Goal: Task Accomplishment & Management: Use online tool/utility

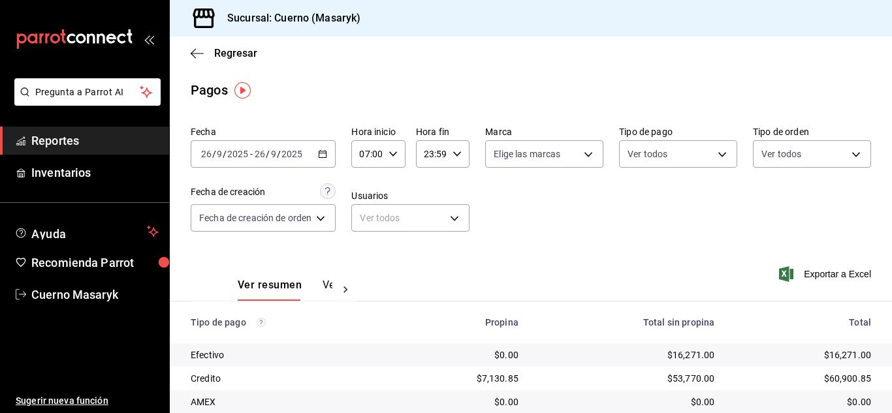
click at [371, 159] on input "07:00" at bounding box center [366, 154] width 31 height 26
click at [364, 219] on span "06" at bounding box center [366, 221] width 5 height 10
type input "06:00"
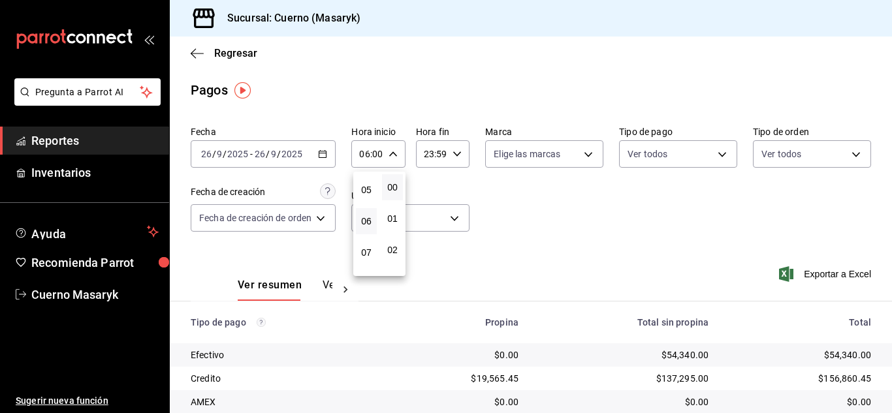
click at [568, 227] on div at bounding box center [446, 206] width 892 height 413
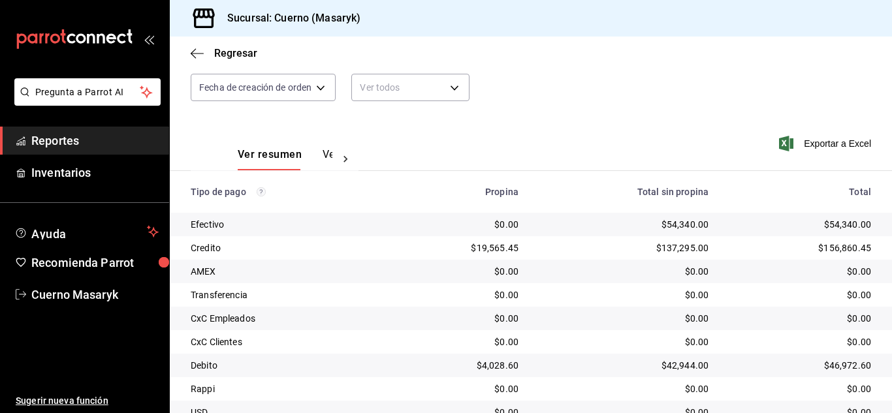
scroll to position [187, 0]
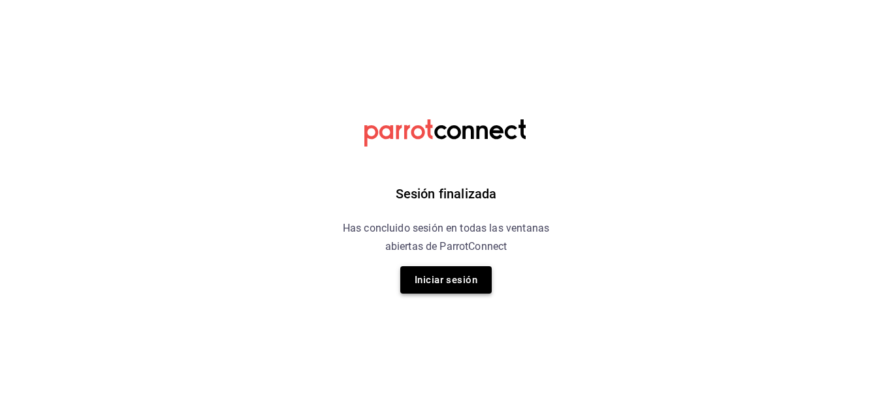
click at [471, 286] on button "Iniciar sesión" at bounding box center [445, 279] width 91 height 27
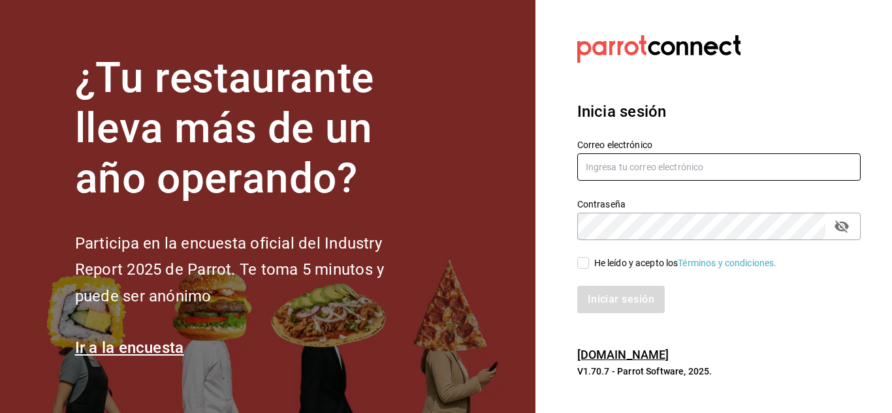
type input "cuerno.cdmx@grupocosteno.com"
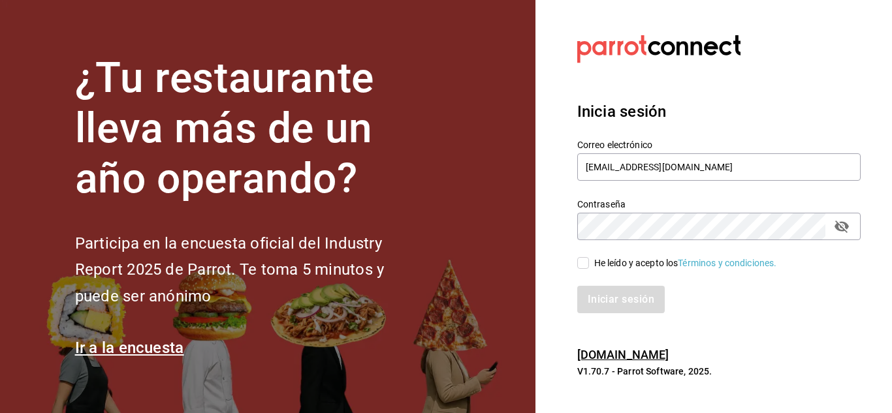
drag, startPoint x: 582, startPoint y: 264, endPoint x: 593, endPoint y: 267, distance: 11.4
click at [582, 264] on input "He leído y acepto los Términos y condiciones." at bounding box center [583, 263] width 12 height 12
checkbox input "true"
click at [631, 292] on button "Iniciar sesión" at bounding box center [621, 299] width 89 height 27
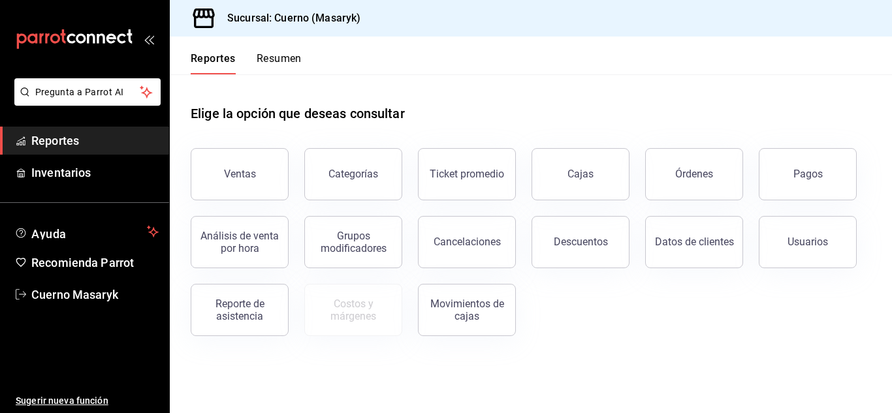
click at [810, 177] on div "Pagos" at bounding box center [807, 174] width 29 height 12
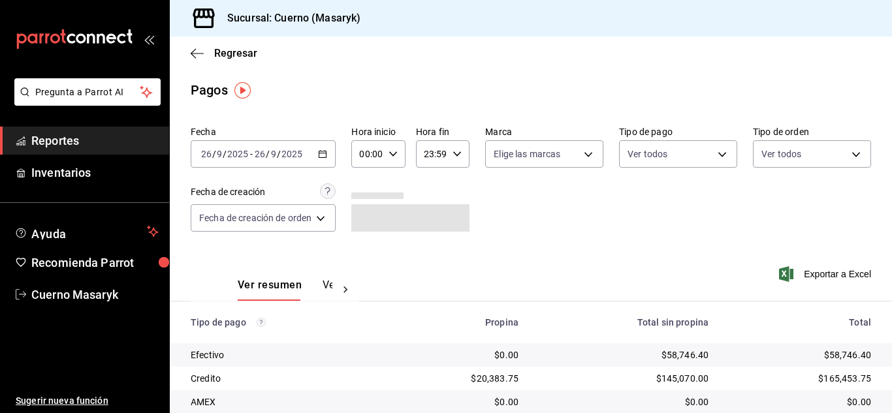
click at [392, 165] on div "00:00 Hora inicio" at bounding box center [378, 153] width 54 height 27
click at [364, 245] on span "06" at bounding box center [366, 245] width 5 height 10
click at [746, 230] on div at bounding box center [446, 206] width 892 height 413
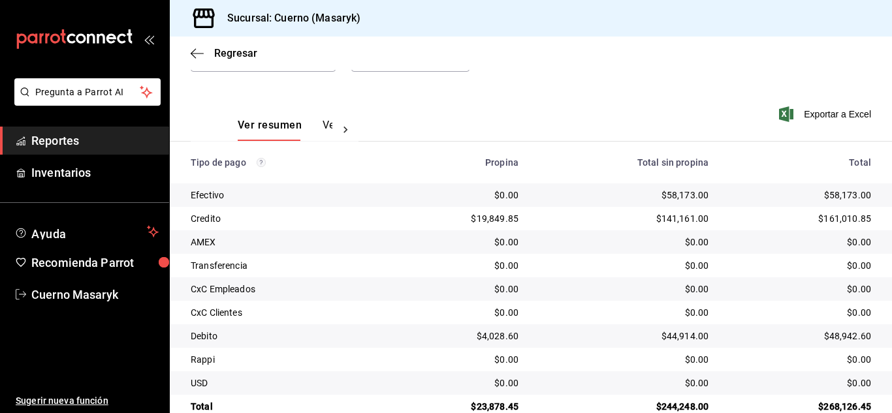
scroll to position [187, 0]
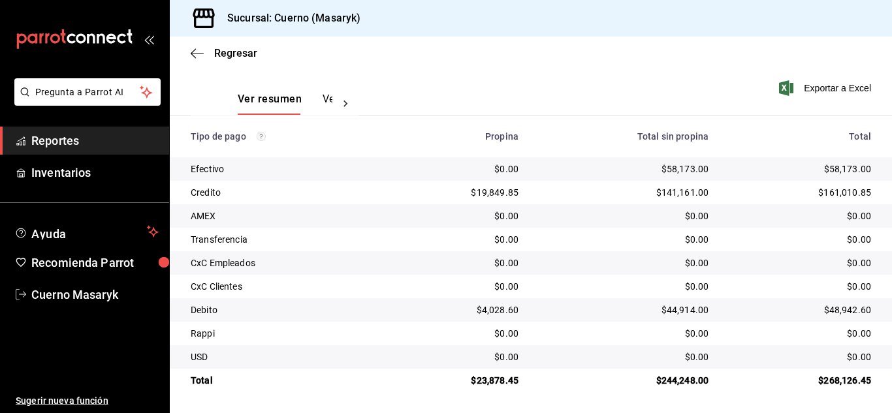
click at [601, 130] on th "Total sin propina" at bounding box center [624, 137] width 190 height 42
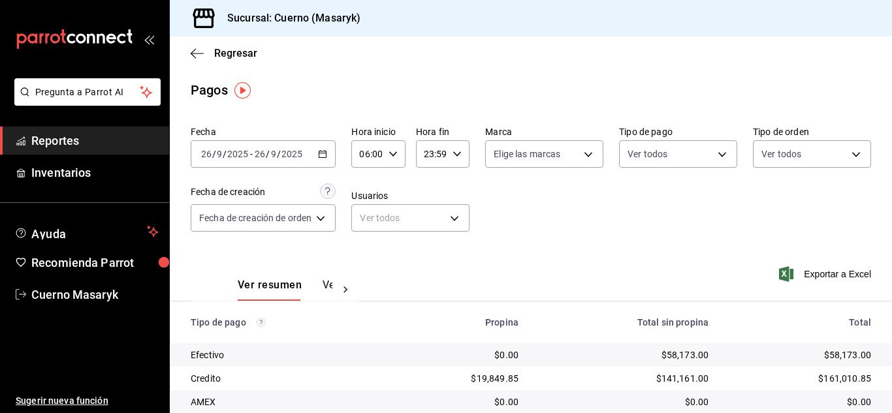
click at [378, 156] on input "06:00" at bounding box center [366, 154] width 31 height 26
click at [367, 226] on button "07" at bounding box center [366, 219] width 21 height 26
click at [496, 220] on div at bounding box center [446, 206] width 892 height 413
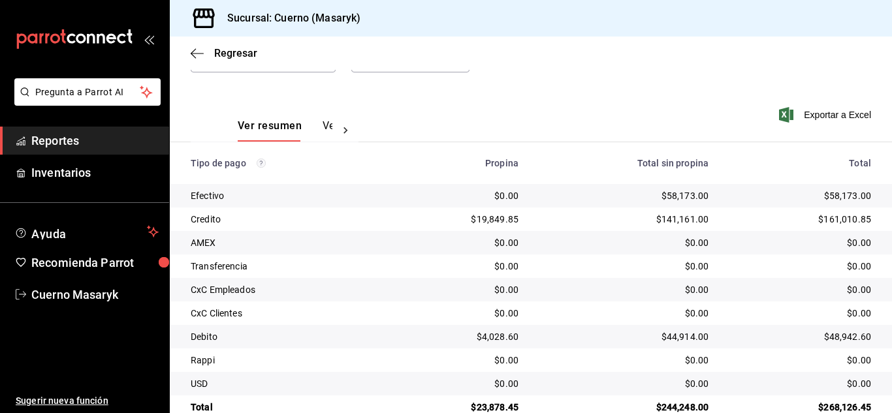
scroll to position [187, 0]
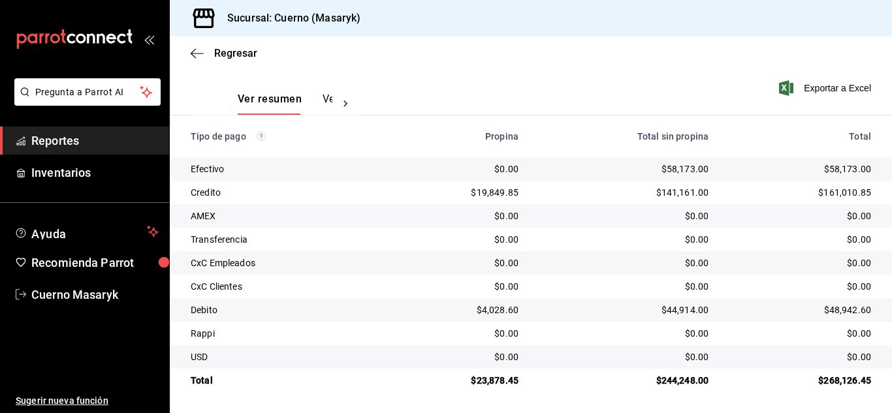
click at [739, 22] on div "Sucursal: Cuerno (Masaryk)" at bounding box center [531, 18] width 722 height 37
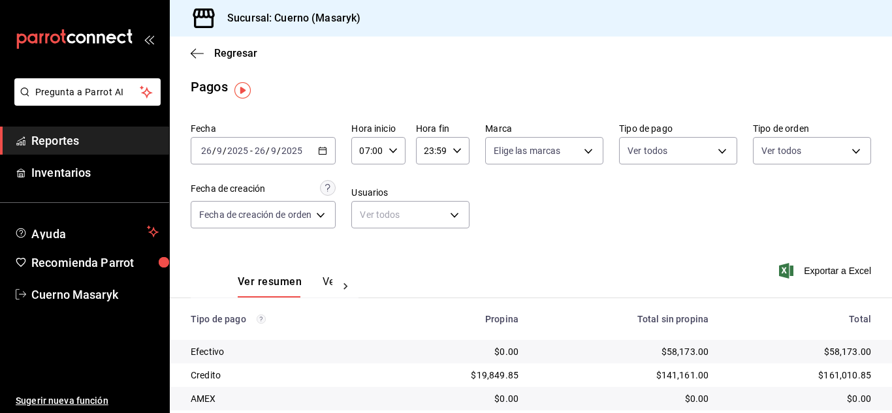
scroll to position [0, 0]
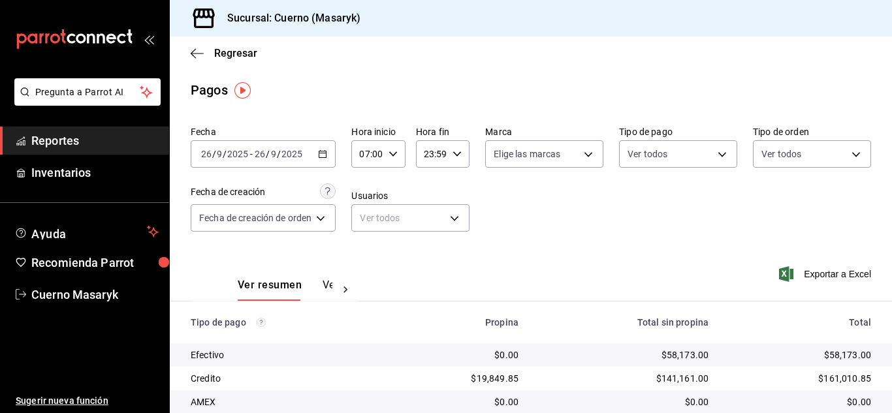
click at [382, 150] on input "07:00" at bounding box center [366, 154] width 31 height 26
click at [368, 220] on span "08" at bounding box center [366, 219] width 5 height 10
click at [556, 248] on div at bounding box center [446, 206] width 892 height 413
click at [391, 152] on icon "button" at bounding box center [393, 154] width 9 height 9
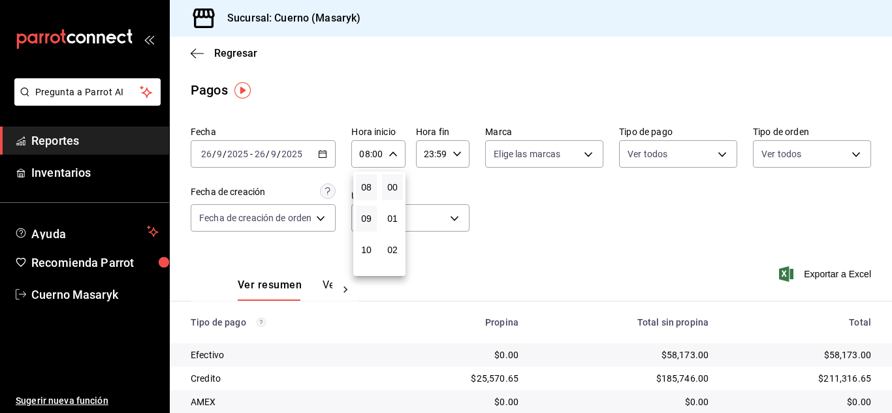
scroll to position [185, 0]
click at [369, 187] on span "06" at bounding box center [366, 190] width 5 height 10
type input "06:00"
click at [738, 284] on div at bounding box center [446, 206] width 892 height 413
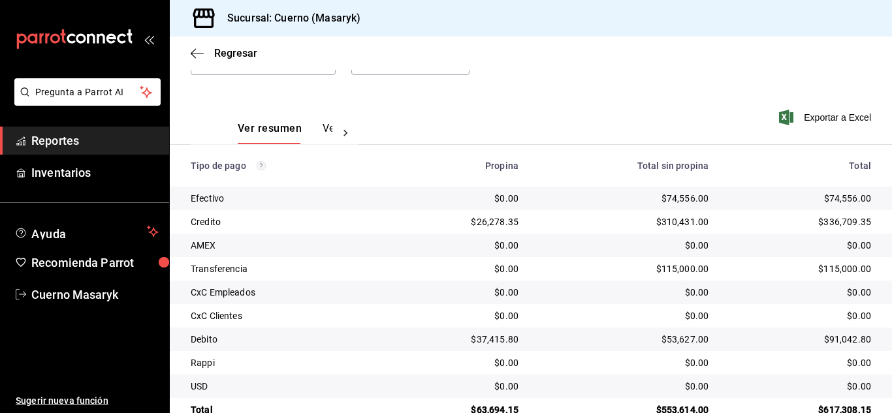
scroll to position [187, 0]
